Goal: Navigation & Orientation: Go to known website

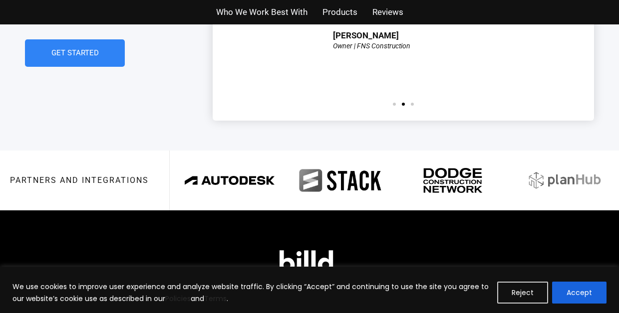
scroll to position [2369, 0]
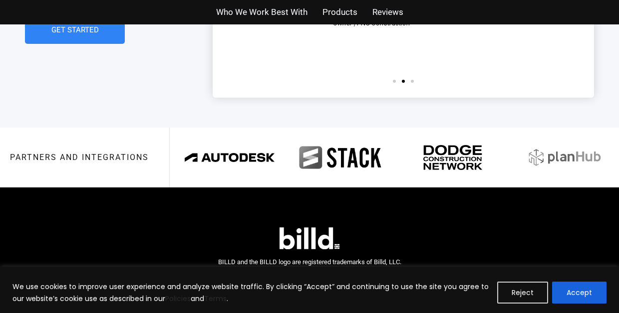
click at [528, 295] on button "Reject" at bounding box center [522, 293] width 51 height 22
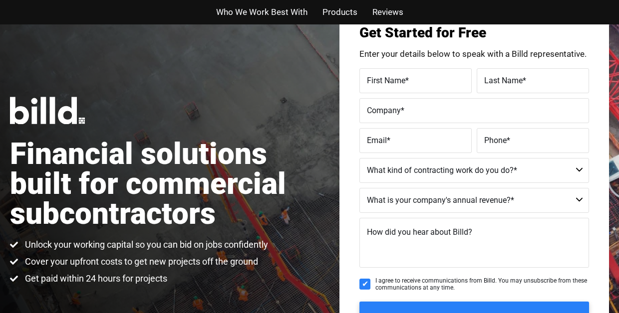
scroll to position [0, 0]
